Goal: Information Seeking & Learning: Learn about a topic

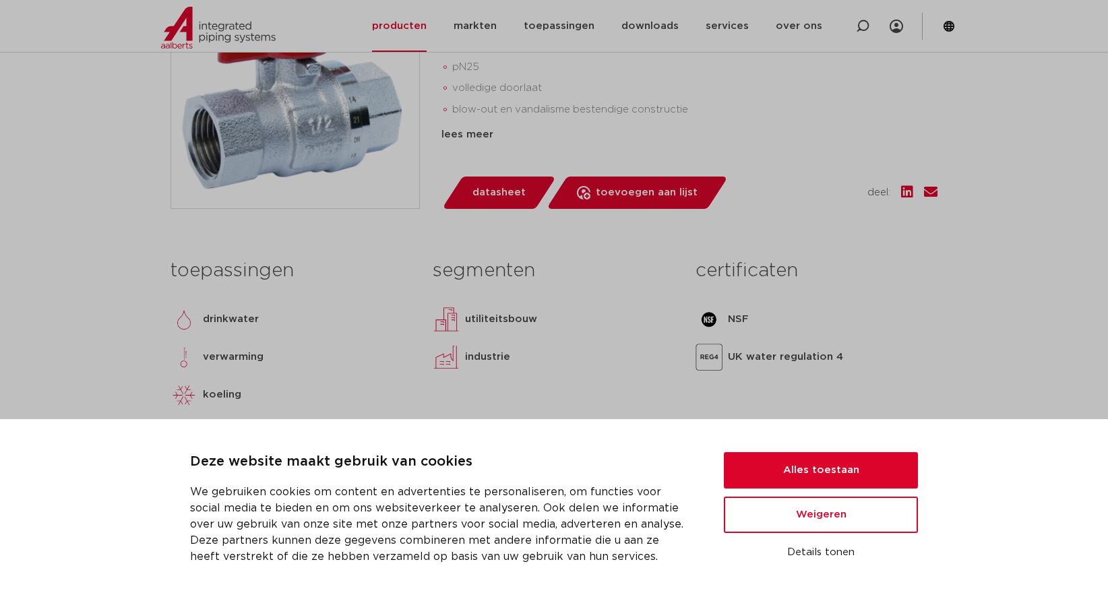
scroll to position [529, 0]
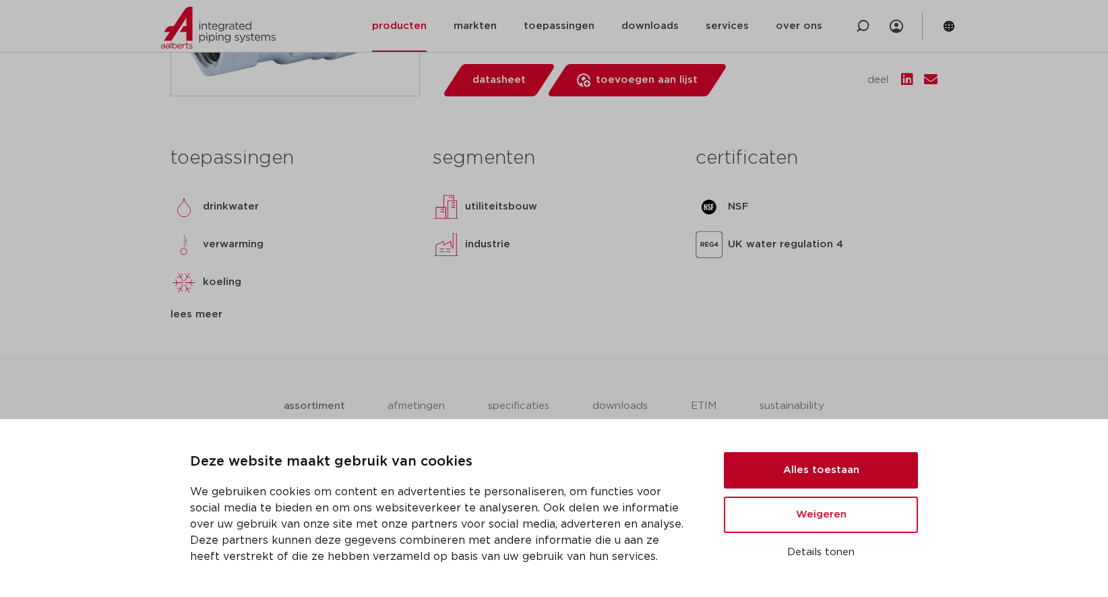
click at [827, 473] on button "Alles toestaan" at bounding box center [821, 470] width 194 height 36
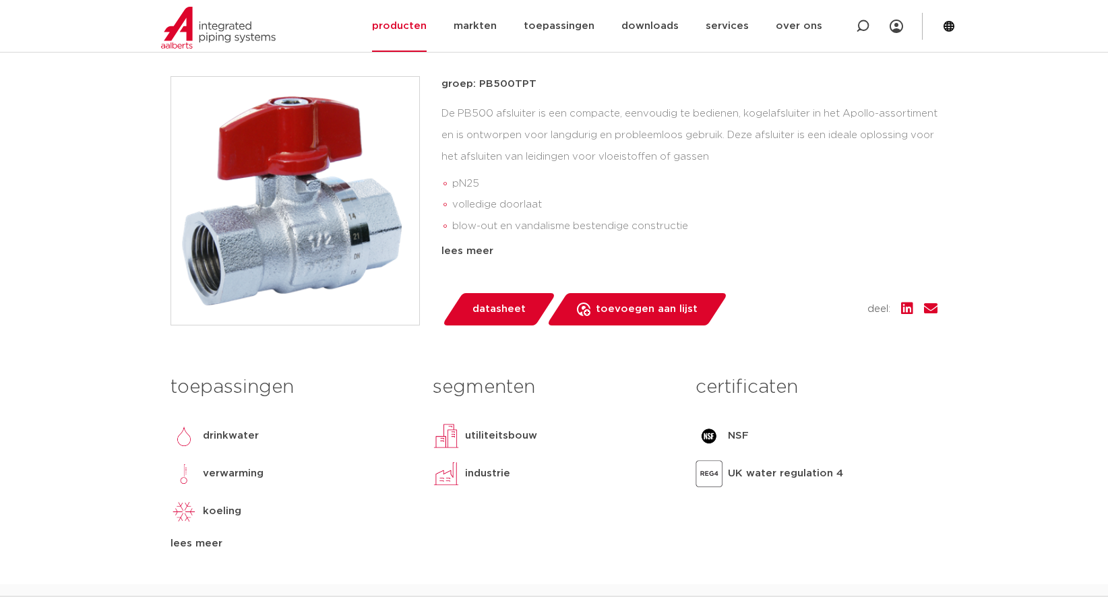
scroll to position [259, 0]
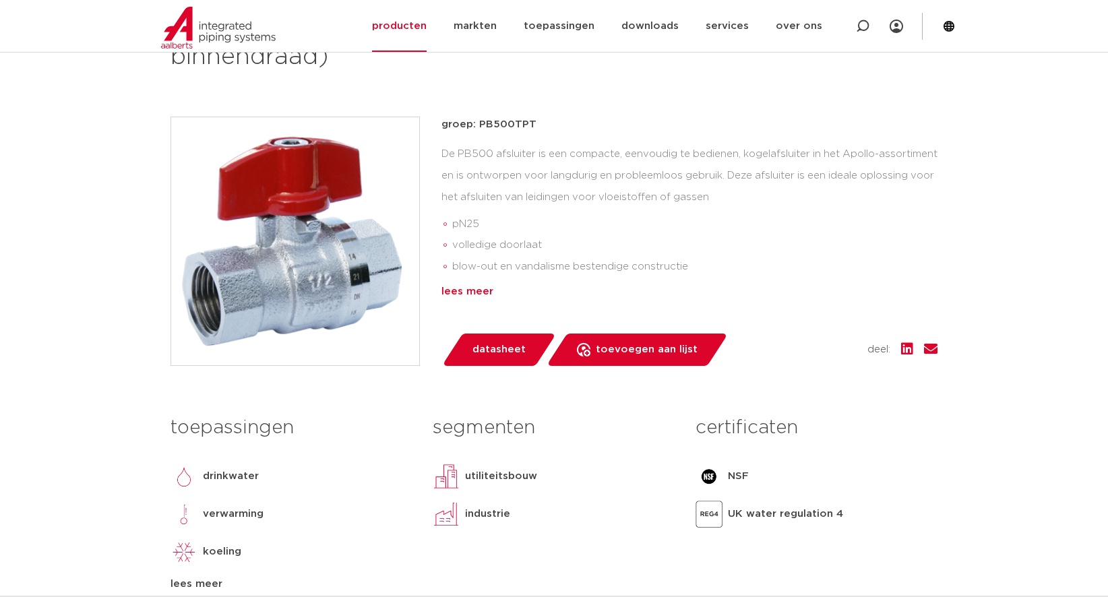
click at [469, 294] on div "lees meer" at bounding box center [689, 292] width 496 height 16
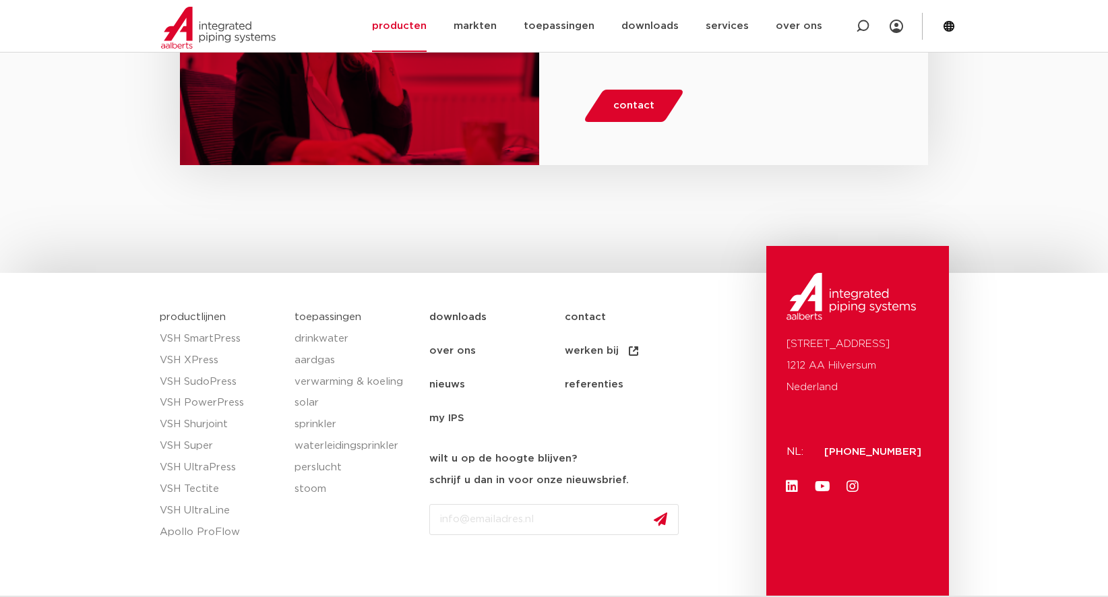
scroll to position [1472, 0]
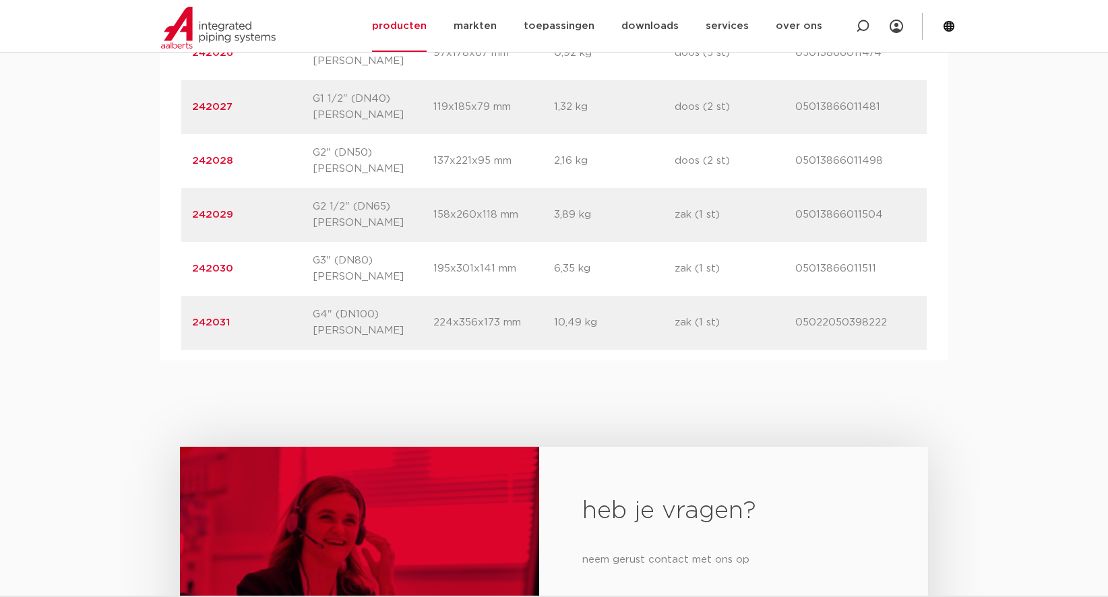
scroll to position [1280, 0]
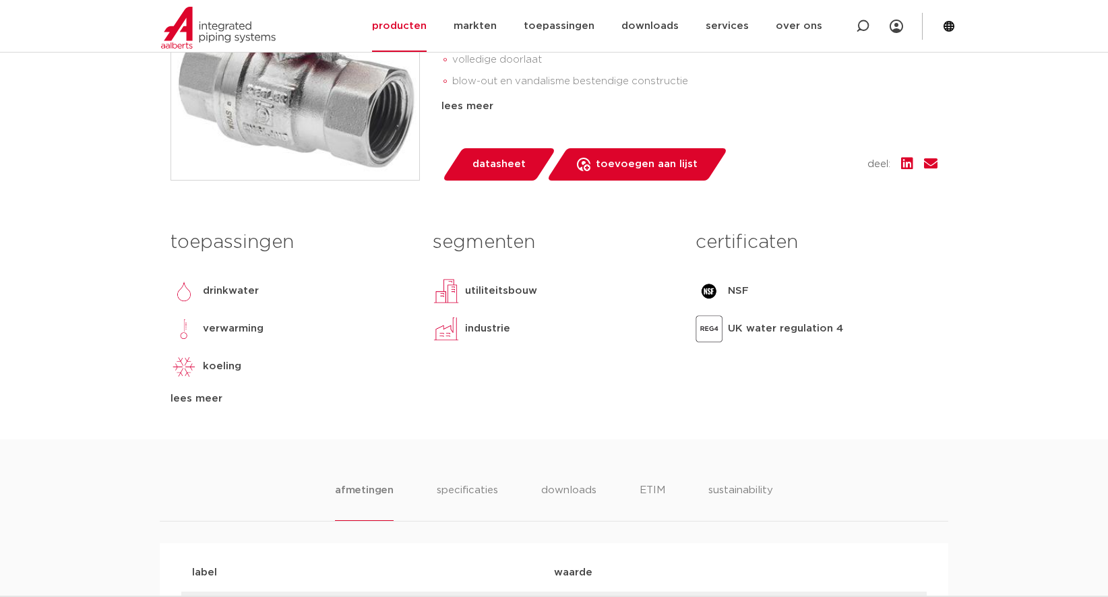
scroll to position [606, 0]
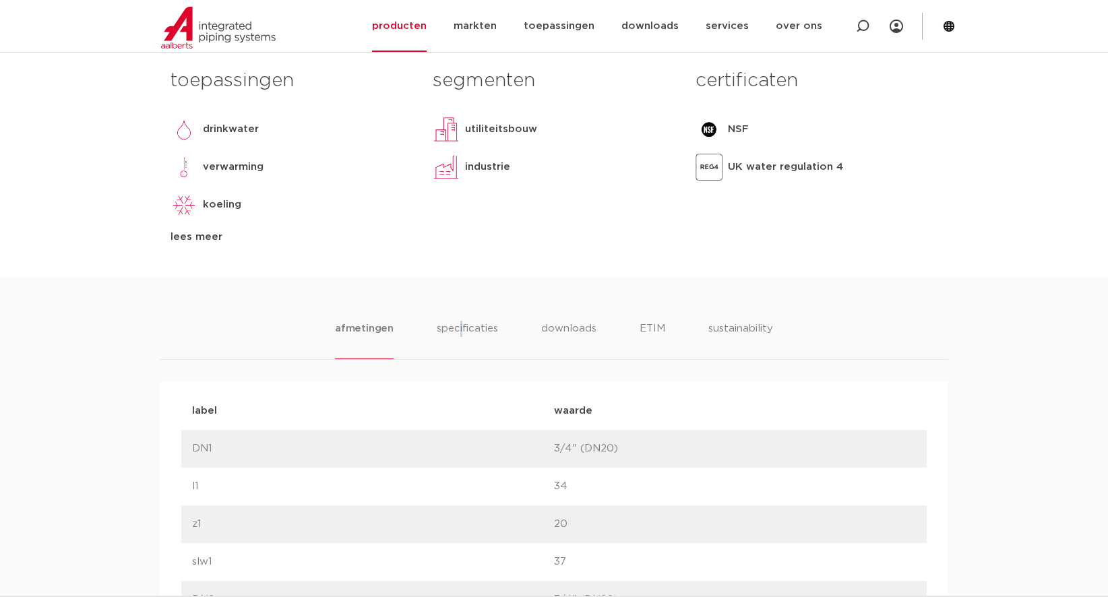
drag, startPoint x: 460, startPoint y: 315, endPoint x: 462, endPoint y: 323, distance: 8.5
click at [462, 323] on li "specificaties" at bounding box center [467, 340] width 65 height 38
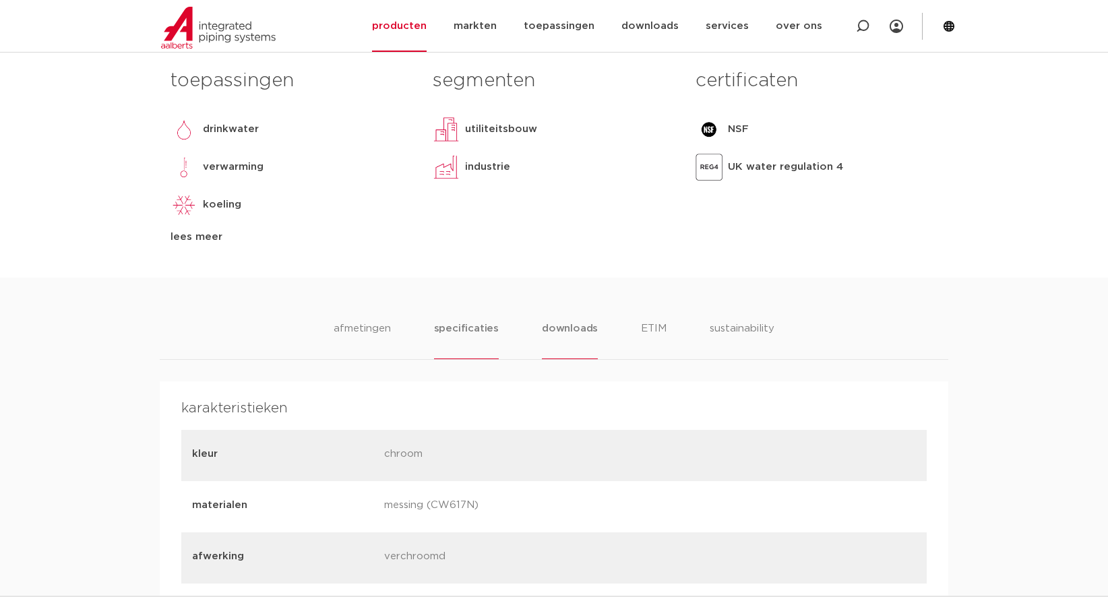
click at [573, 348] on li "downloads" at bounding box center [570, 340] width 56 height 38
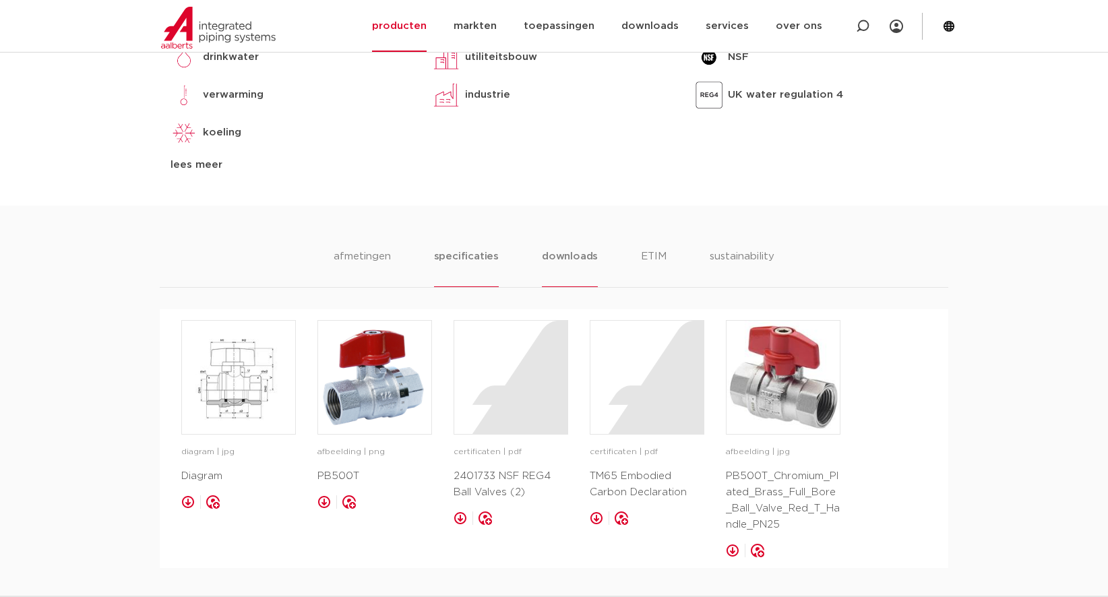
scroll to position [741, 0]
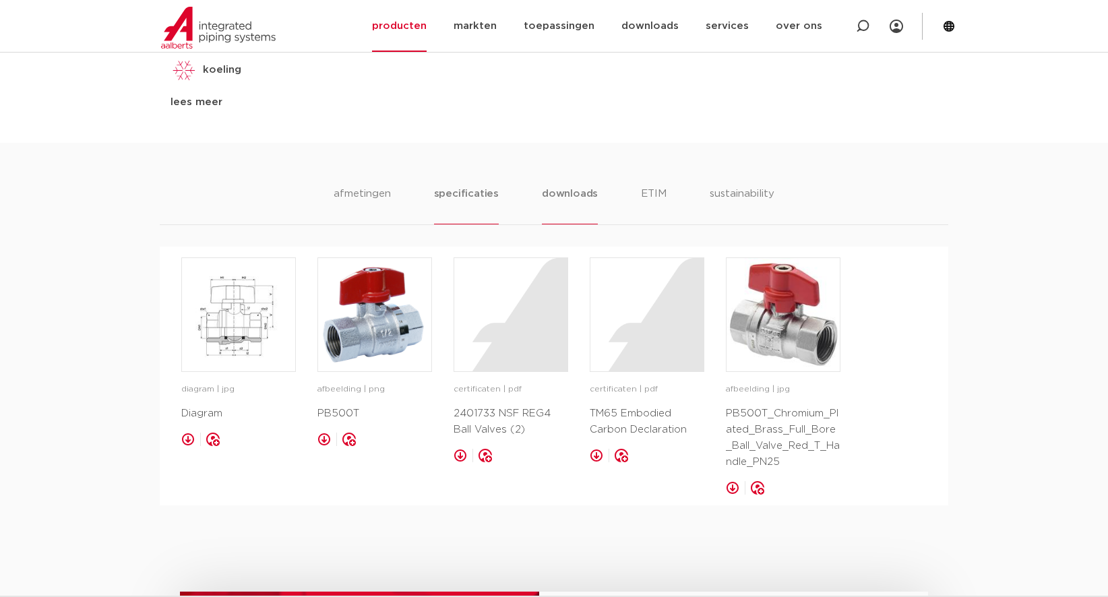
click at [457, 203] on li "specificaties" at bounding box center [466, 205] width 65 height 38
